Goal: Task Accomplishment & Management: Use online tool/utility

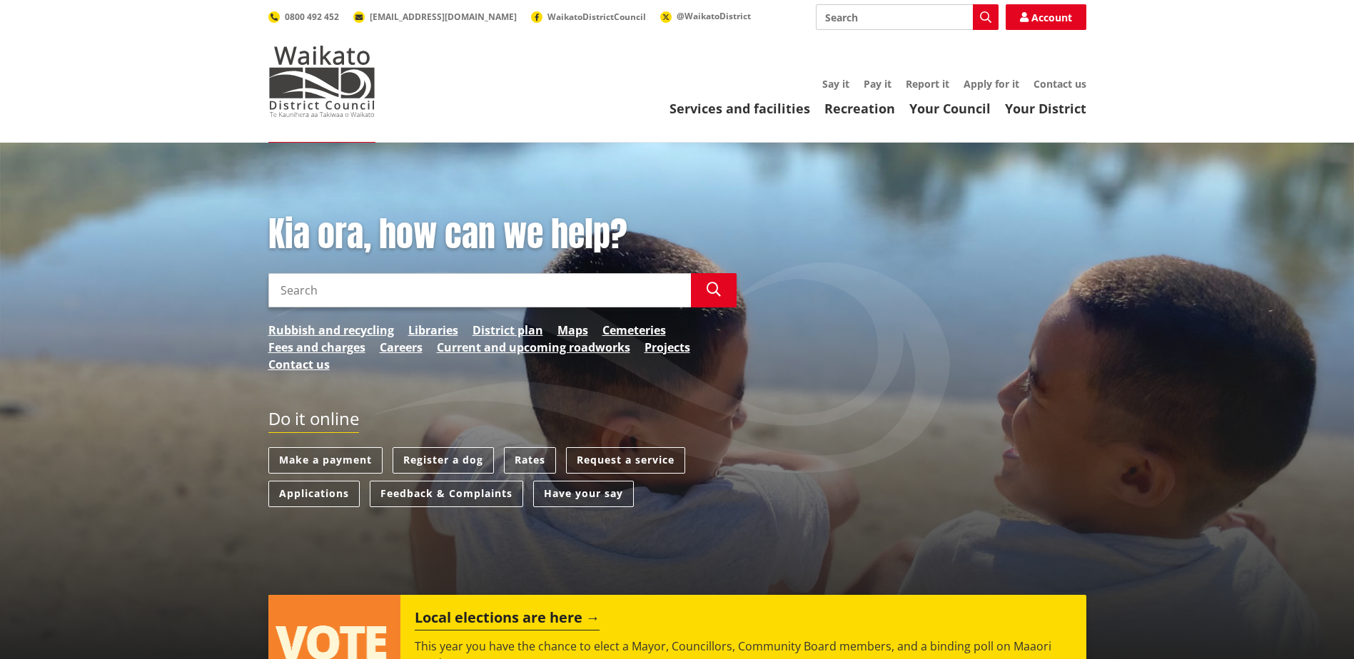
click at [876, 14] on input "Search" at bounding box center [907, 17] width 183 height 26
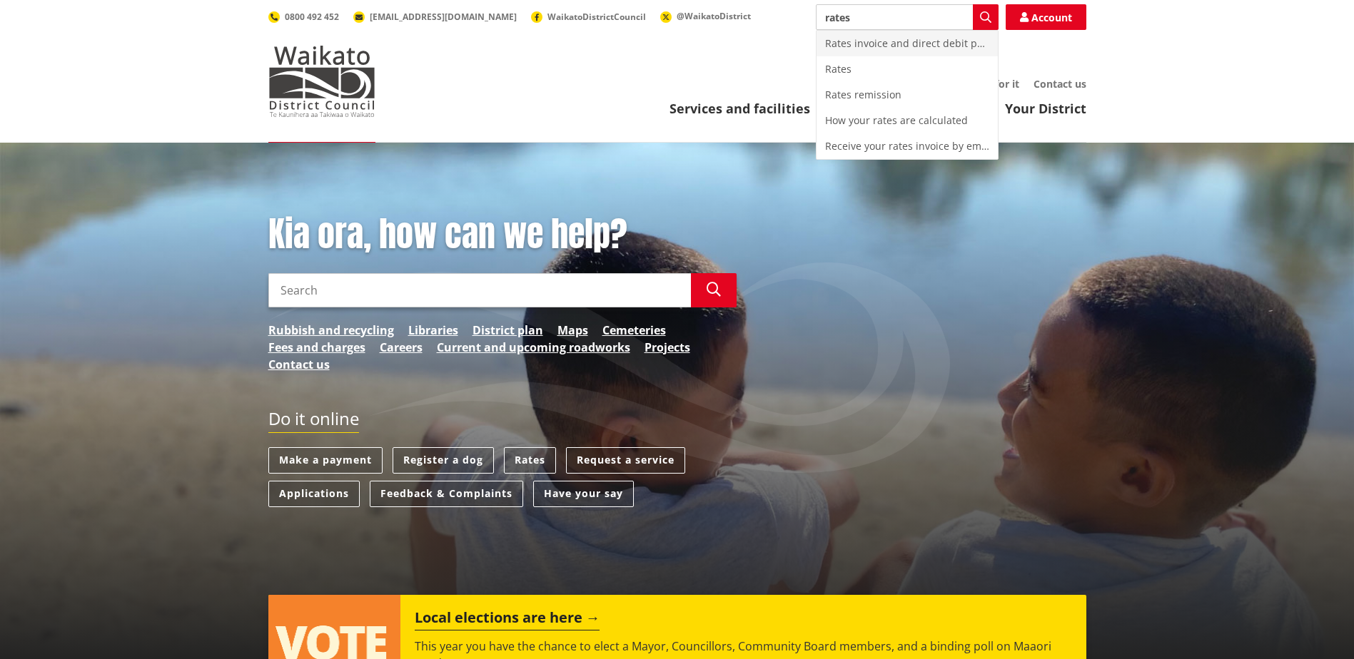
type input "rates"
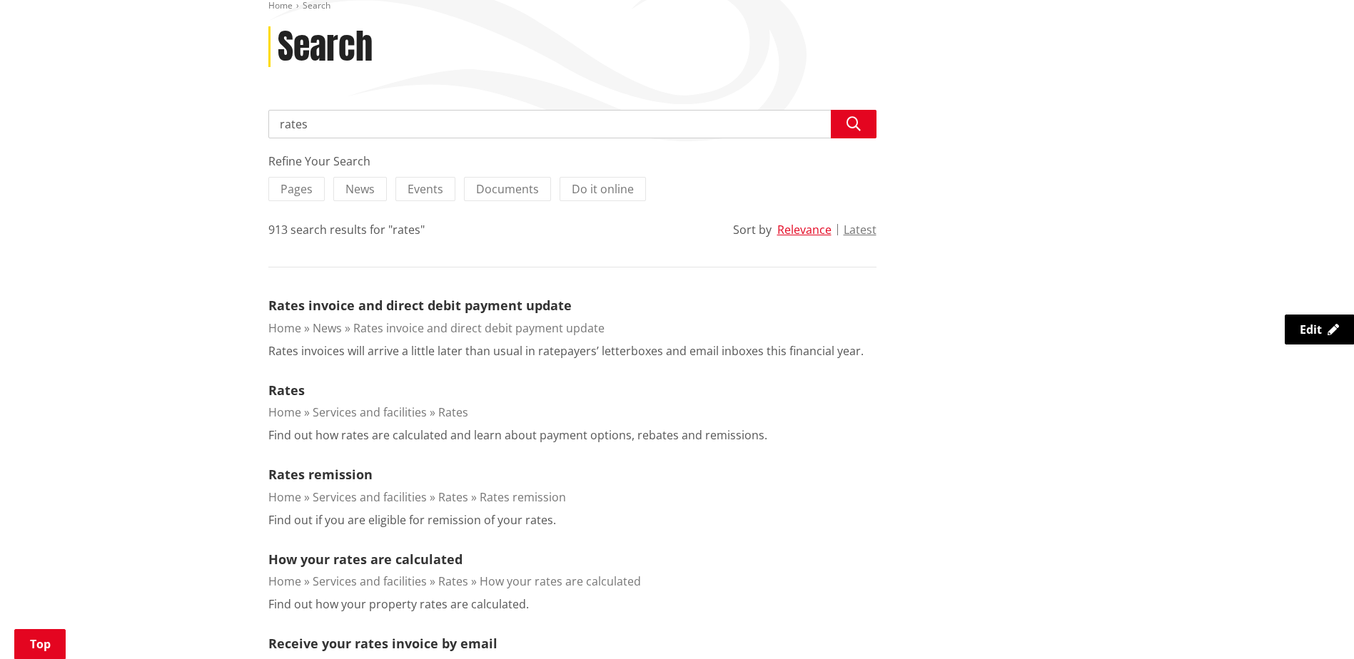
scroll to position [214, 0]
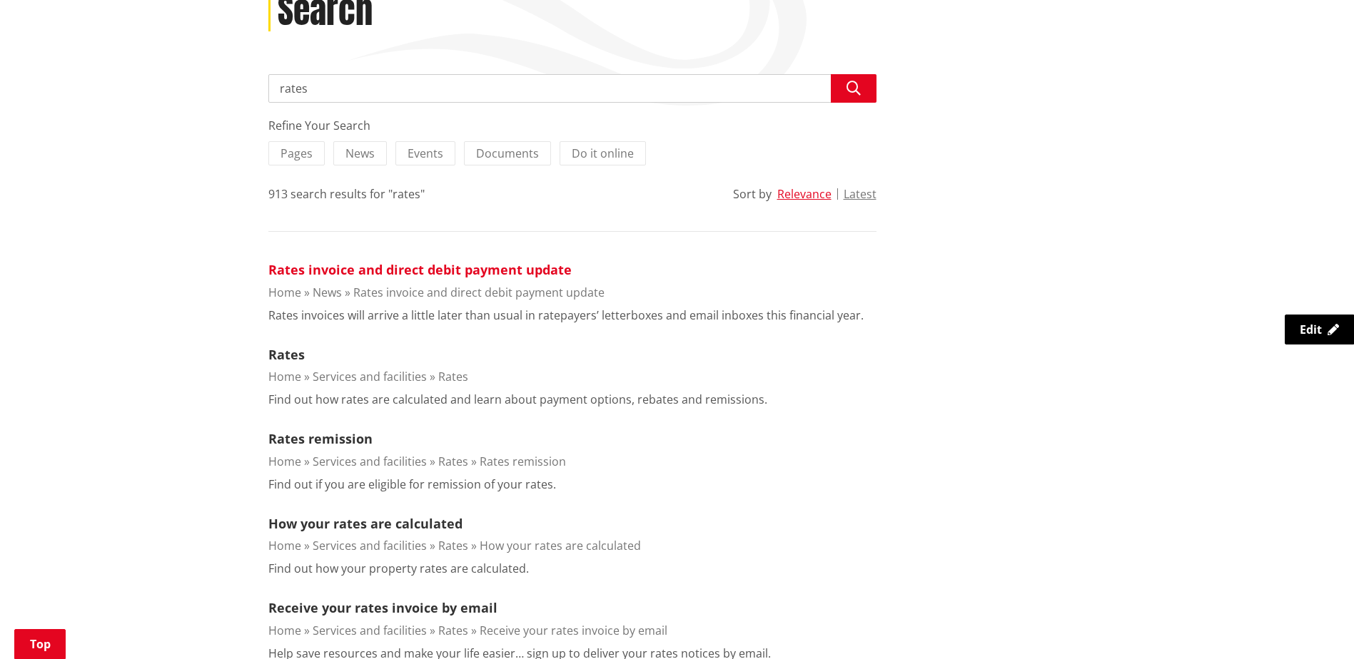
click at [453, 267] on link "Rates invoice and direct debit payment update" at bounding box center [419, 269] width 303 height 17
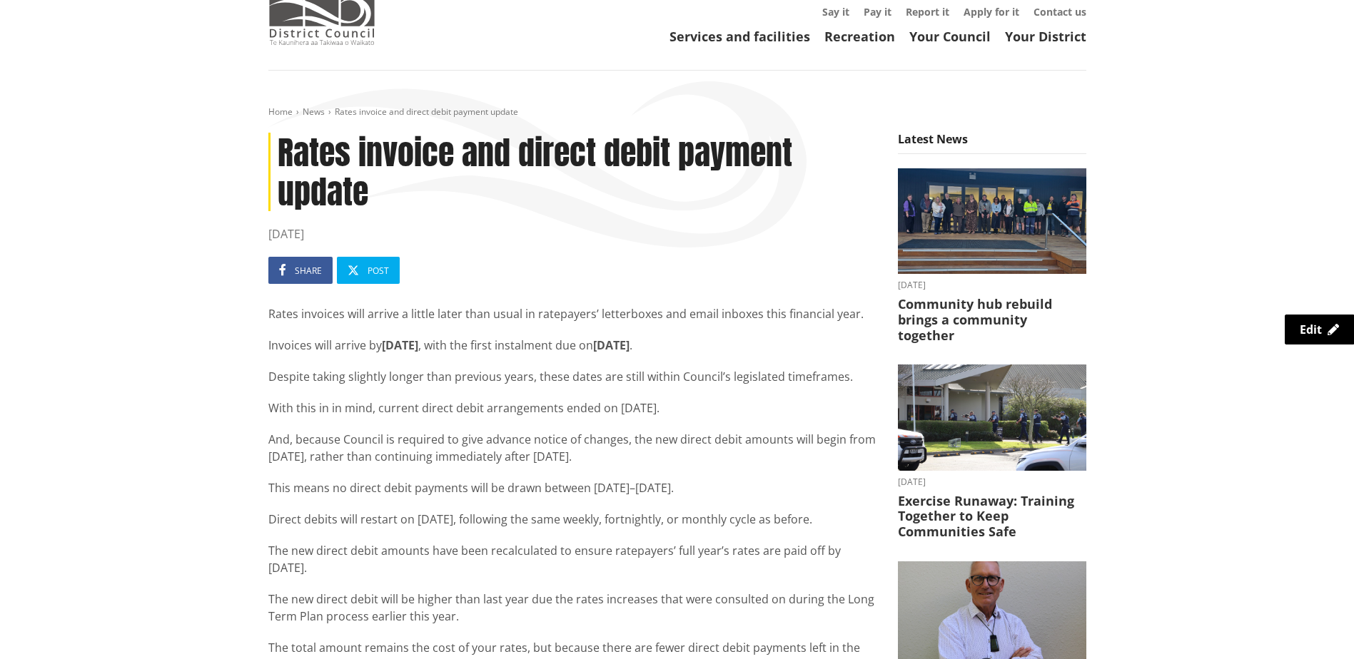
scroll to position [71, 0]
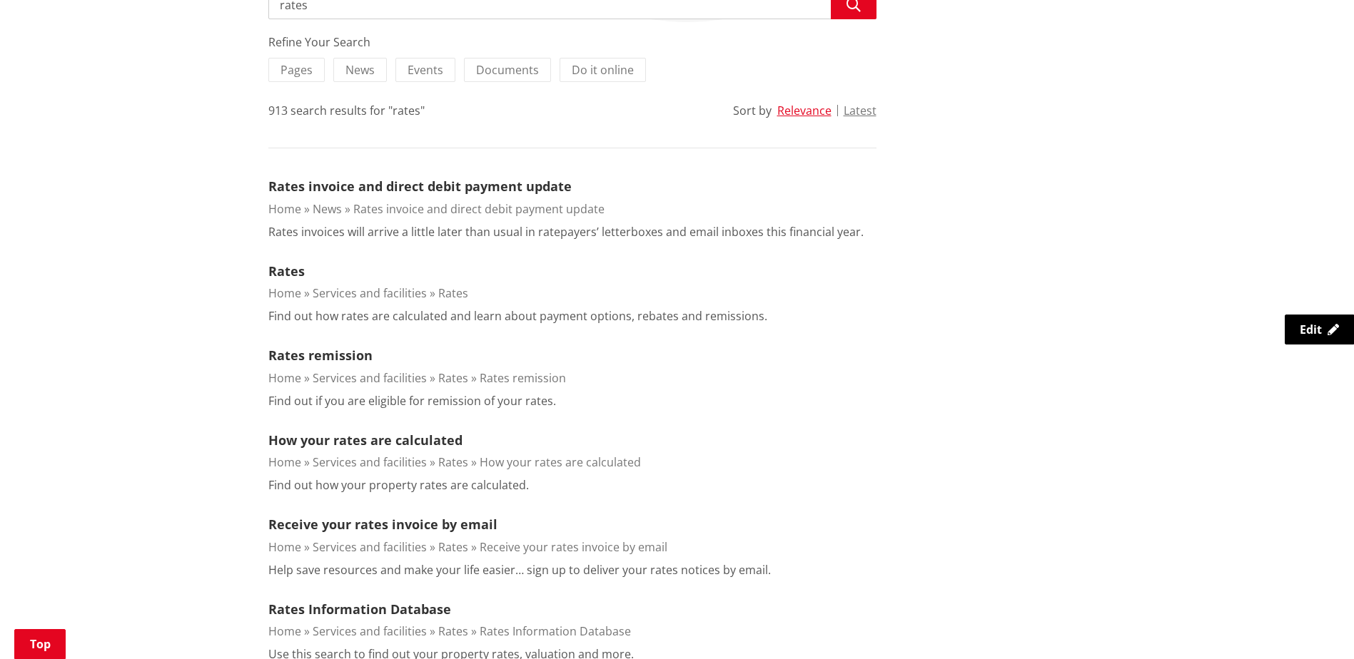
scroll to position [285, 0]
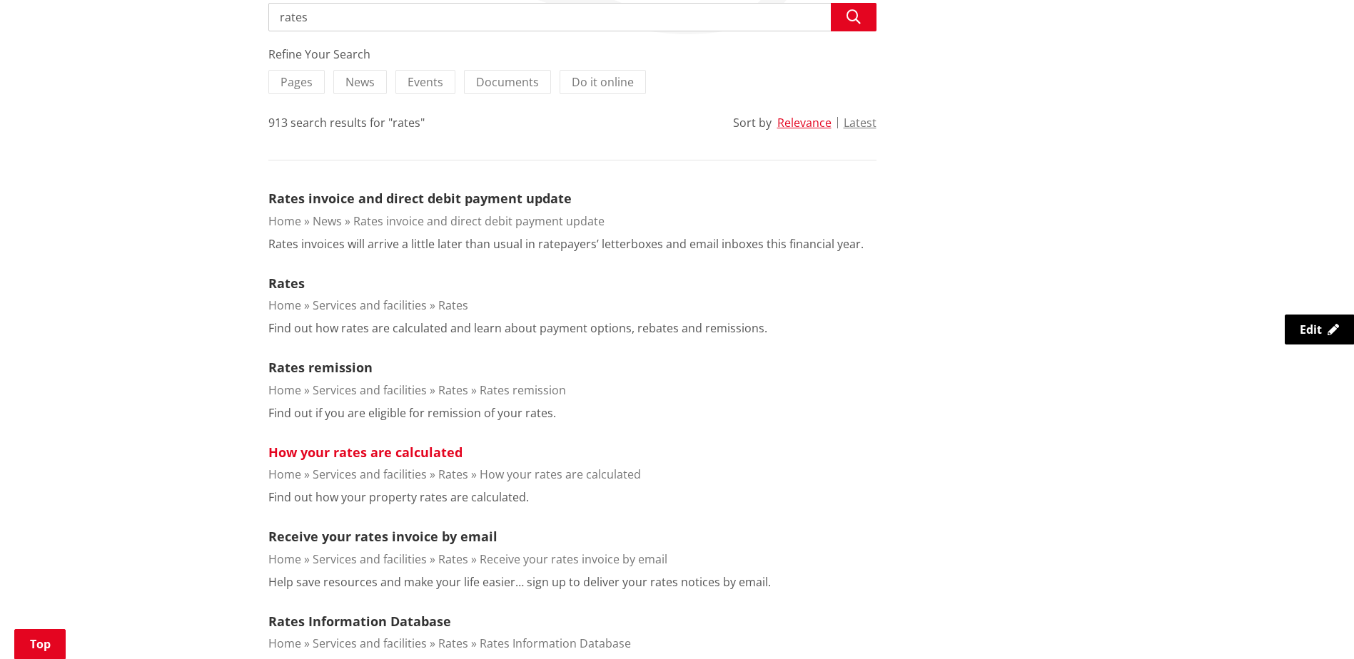
click at [397, 453] on link "How your rates are calculated" at bounding box center [365, 452] width 194 height 17
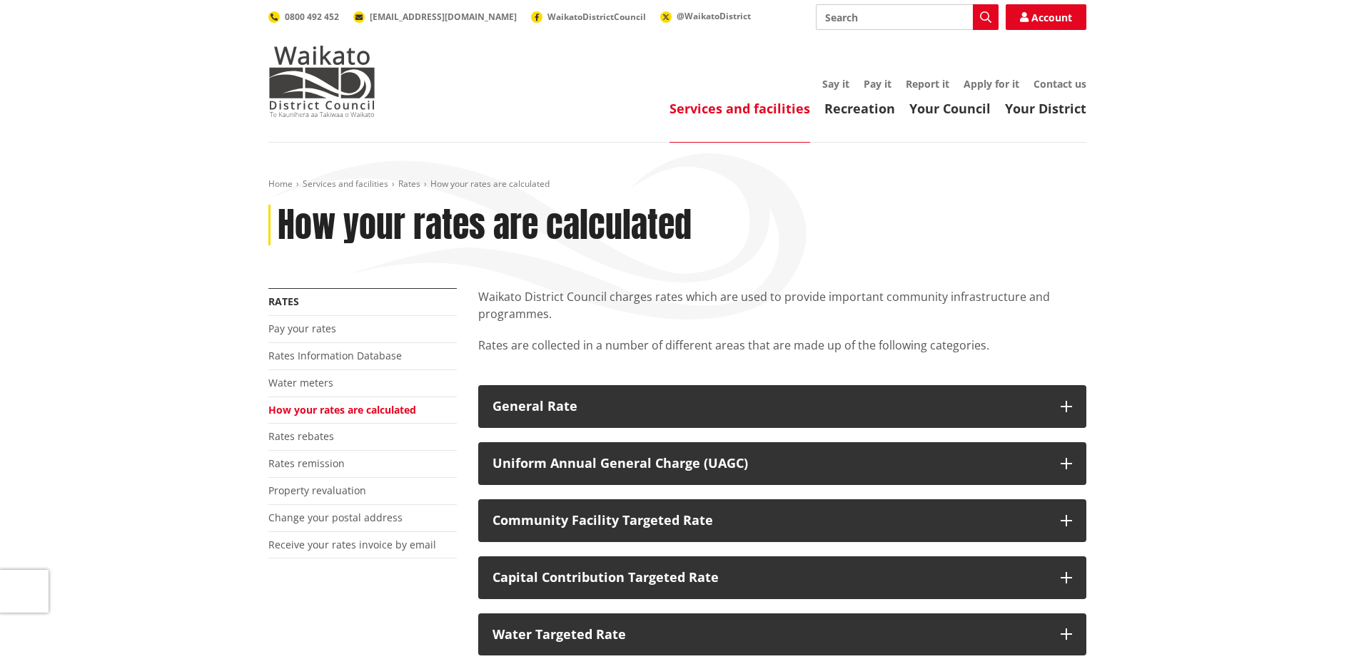
click at [860, 16] on input "Search" at bounding box center [907, 17] width 183 height 26
type input "rates"
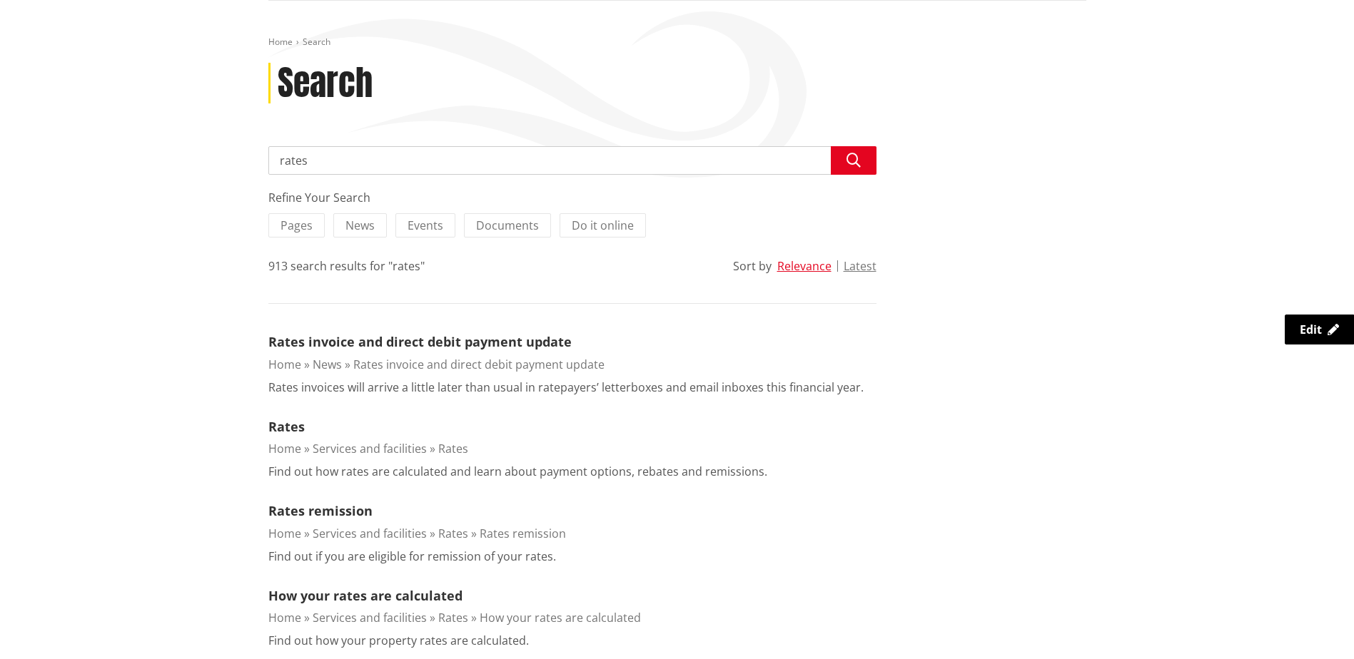
scroll to position [143, 0]
click at [288, 425] on link "Rates" at bounding box center [286, 425] width 36 height 17
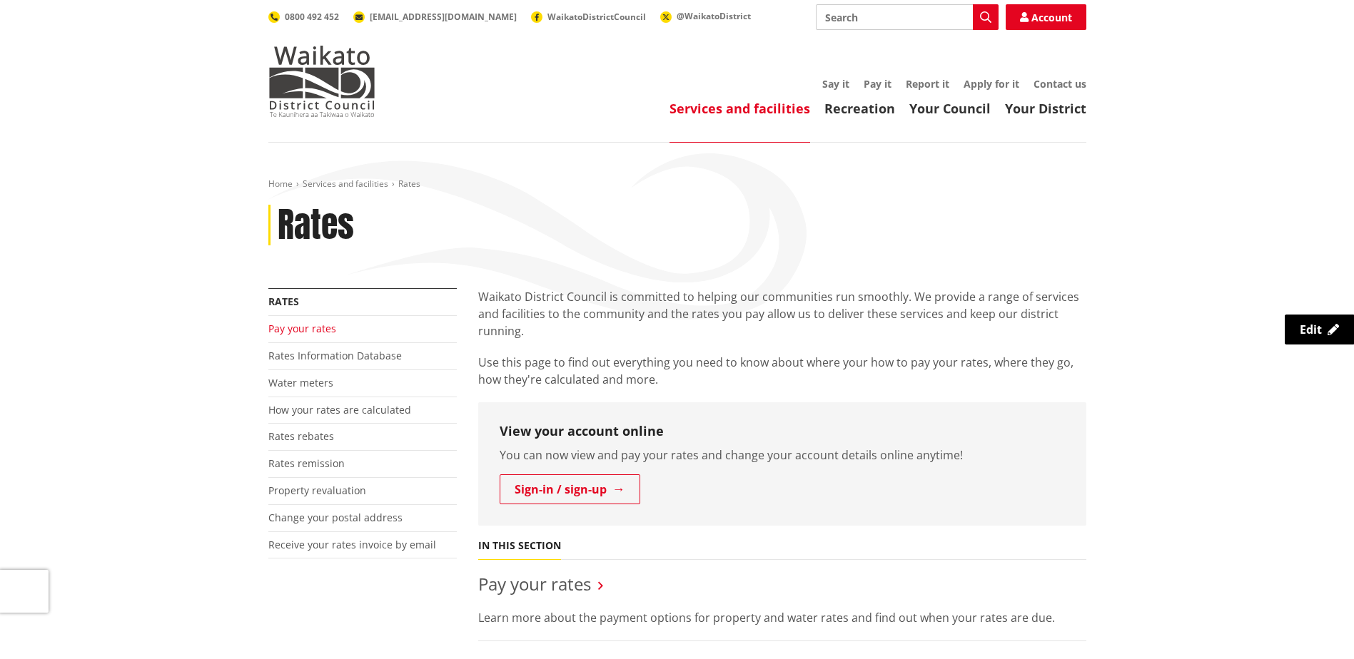
click at [296, 329] on link "Pay your rates" at bounding box center [302, 329] width 68 height 14
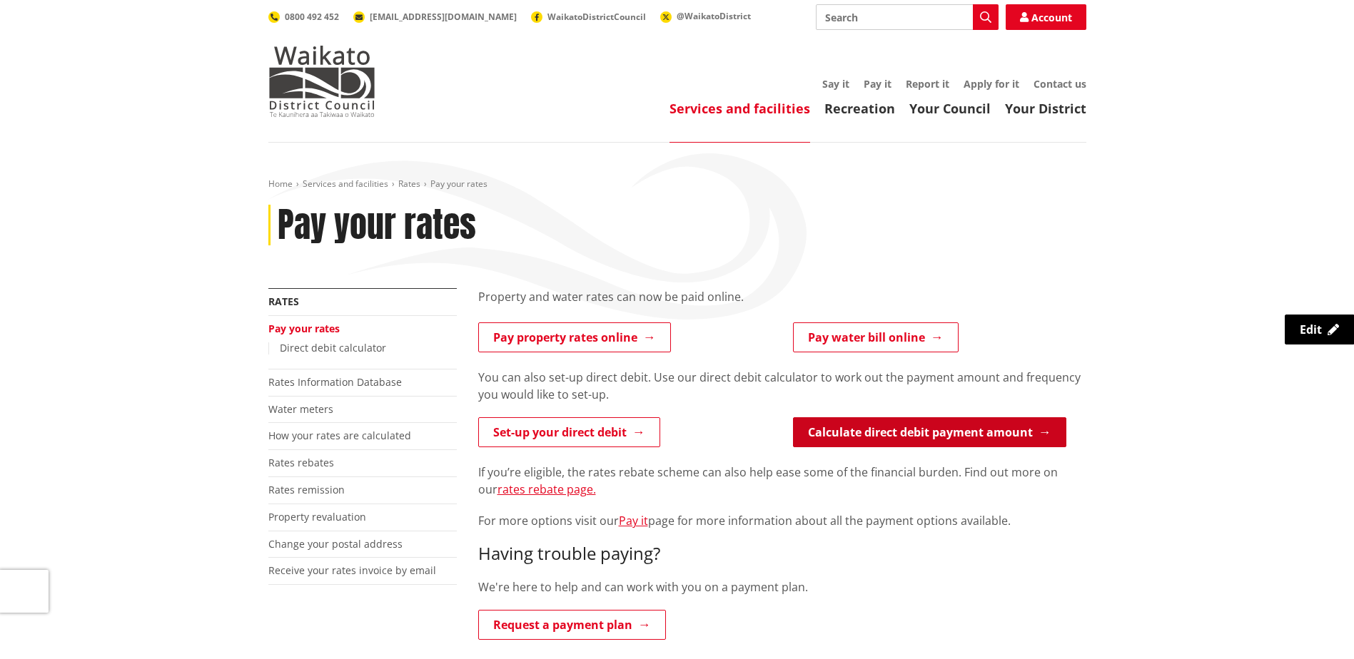
click at [880, 434] on link "Calculate direct debit payment amount" at bounding box center [929, 432] width 273 height 30
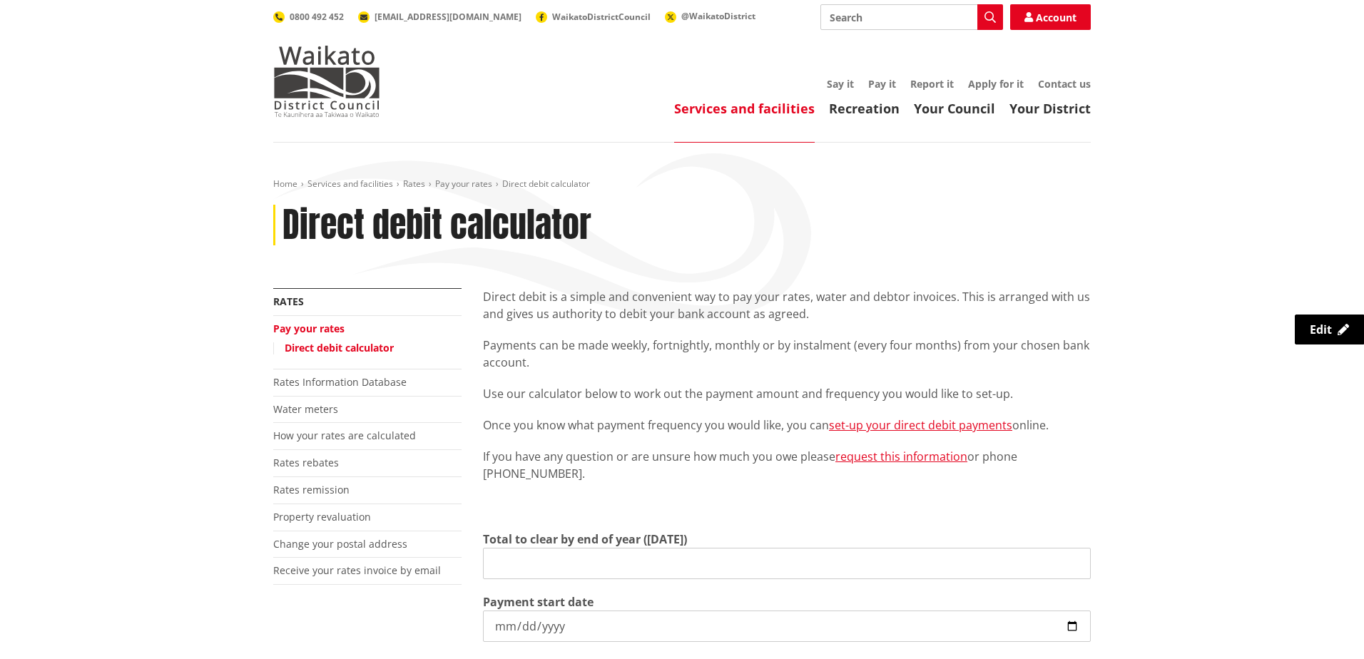
type input "0.00"
type input "[DATE]"
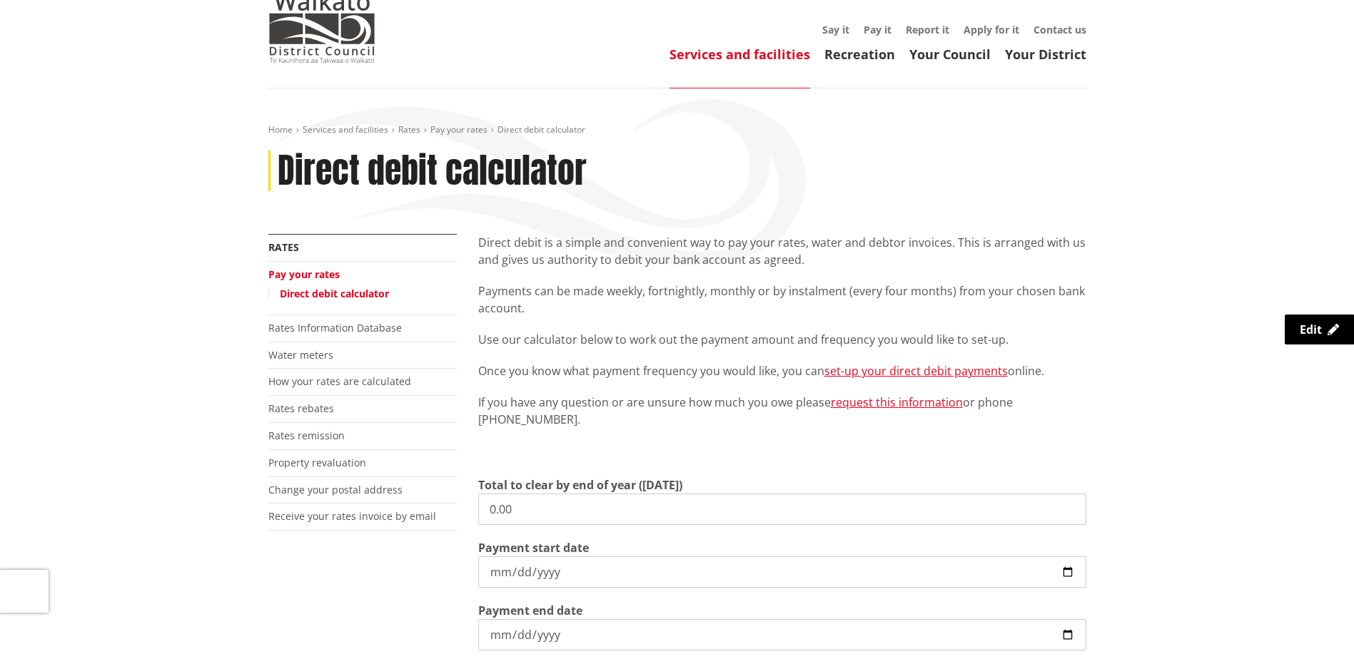
scroll to position [143, 0]
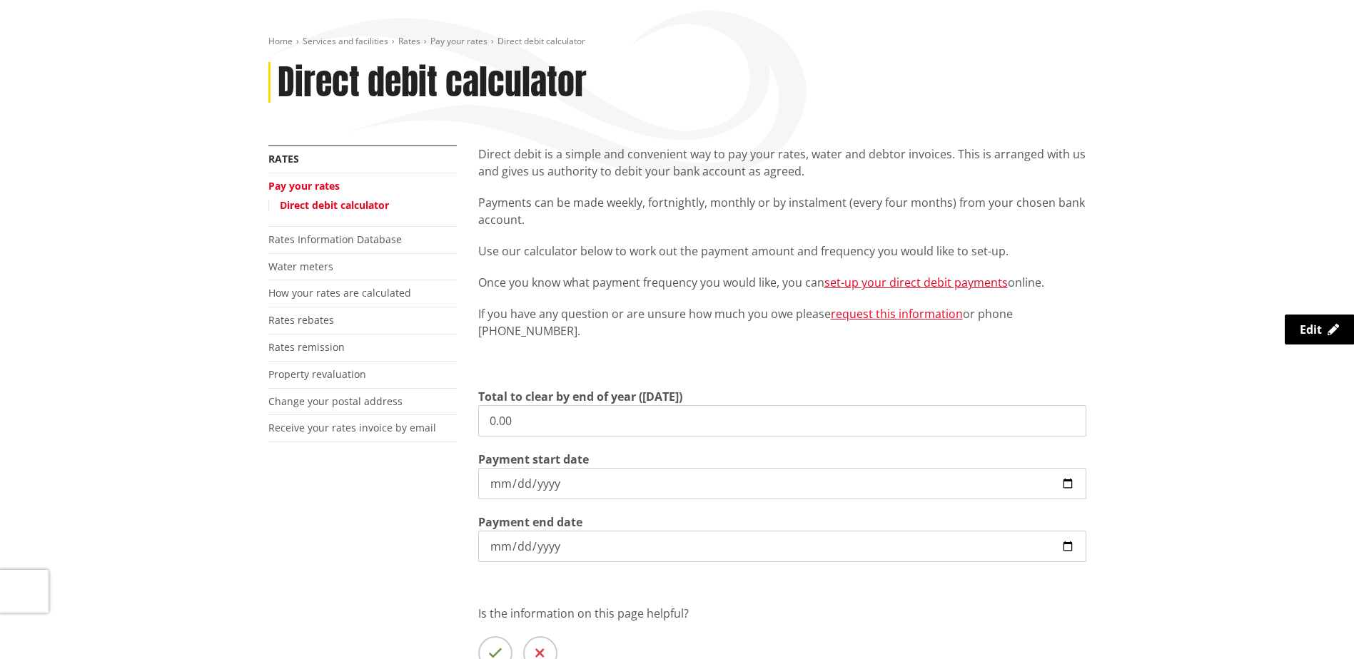
drag, startPoint x: 432, startPoint y: 414, endPoint x: 257, endPoint y: 397, distance: 176.3
click at [274, 401] on div "More from this section Rates Pay your rates Direct debit calculator Rates Infor…" at bounding box center [677, 439] width 839 height 586
type input "1,021.00"
click at [1070, 482] on input "[DATE]" at bounding box center [782, 483] width 608 height 31
type input "[DATE]"
